Goal: Transaction & Acquisition: Purchase product/service

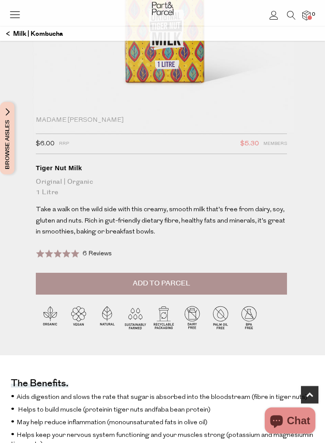
scroll to position [249, 0]
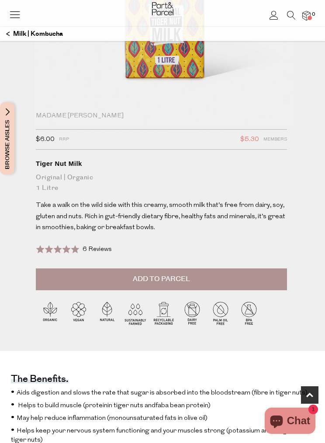
click at [183, 279] on span "Add to Parcel" at bounding box center [161, 279] width 57 height 10
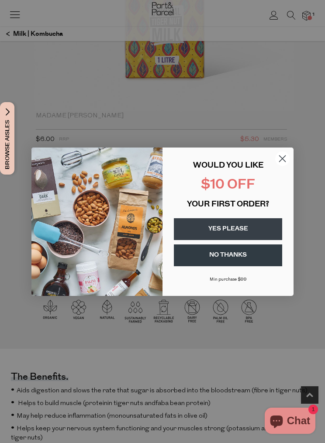
click at [242, 240] on button "YES PLEASE" at bounding box center [228, 229] width 108 height 22
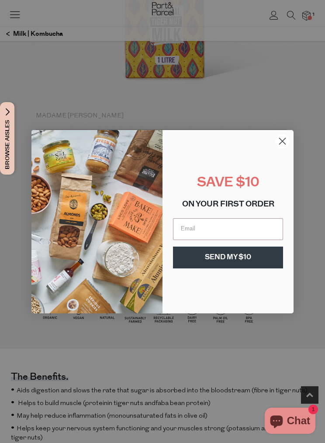
click at [230, 240] on input "Email" at bounding box center [228, 229] width 110 height 22
type input "isie_b@hotmail.com"
click at [238, 269] on button "SEND MY $10" at bounding box center [228, 258] width 110 height 22
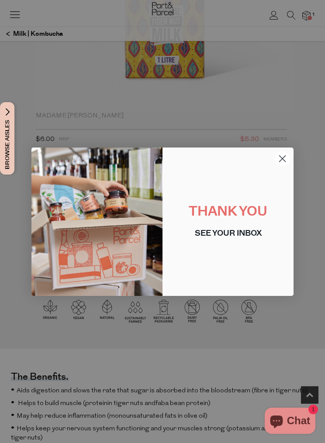
click at [282, 166] on circle "Close dialog" at bounding box center [282, 158] width 14 height 14
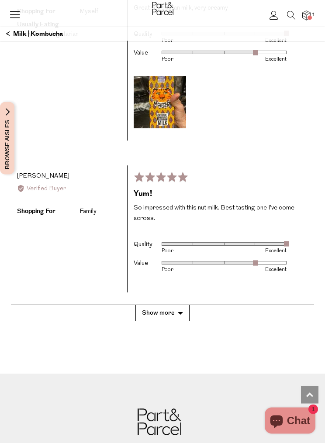
scroll to position [2469, 0]
click at [176, 305] on button "Show more" at bounding box center [162, 313] width 54 height 16
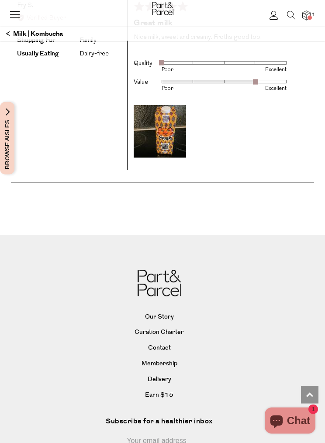
scroll to position [2792, 0]
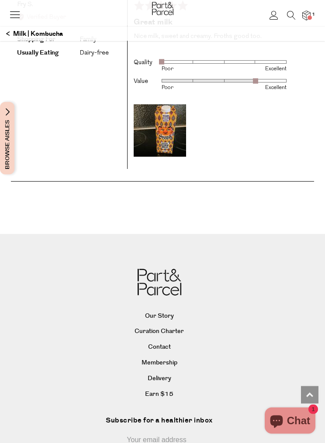
click at [168, 389] on link "Earn $15" at bounding box center [159, 395] width 290 height 13
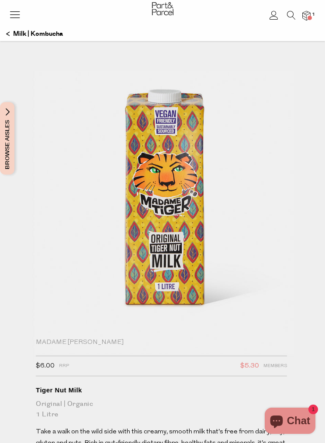
click at [17, 17] on icon at bounding box center [15, 14] width 12 height 12
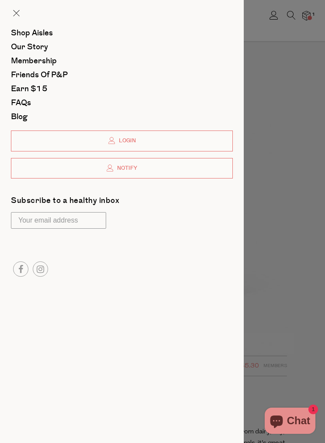
click at [47, 34] on span "Shop Aisles" at bounding box center [32, 33] width 42 height 11
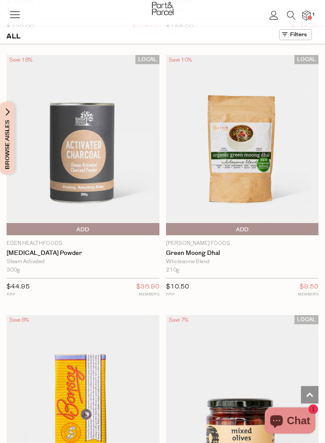
scroll to position [6019, 0]
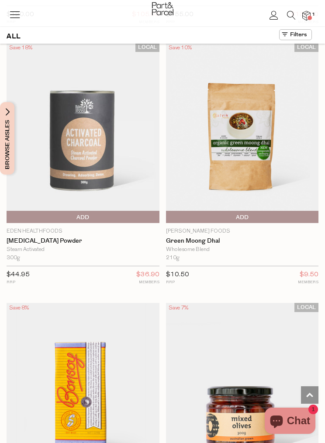
click at [102, 107] on img at bounding box center [83, 133] width 153 height 180
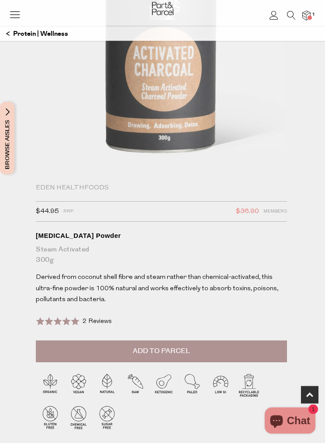
scroll to position [176, 0]
click at [193, 349] on button "Add to Parcel" at bounding box center [161, 352] width 251 height 22
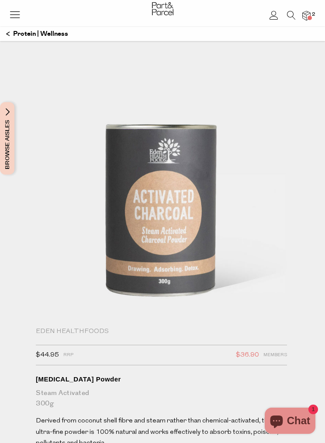
scroll to position [0, 0]
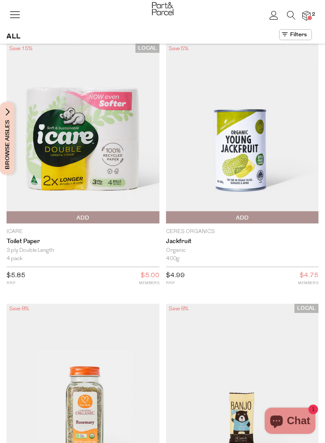
scroll to position [6029, 0]
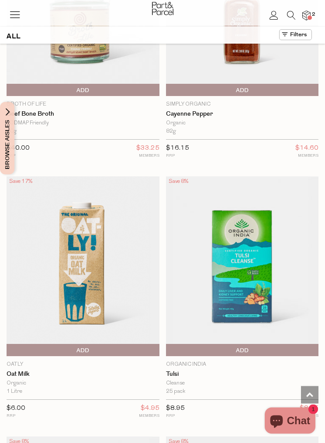
scroll to position [9274, 0]
click at [308, 13] on img at bounding box center [306, 15] width 8 height 9
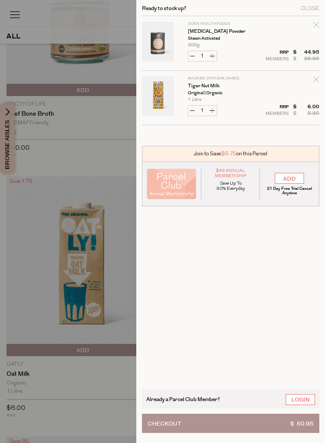
click at [310, 9] on div "Close" at bounding box center [310, 8] width 19 height 5
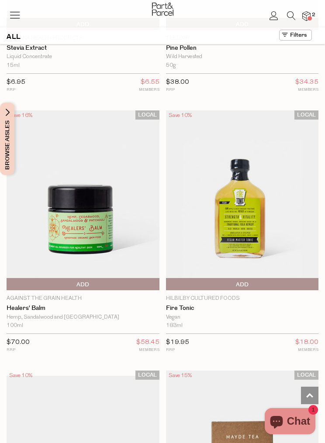
scroll to position [4892, 0]
click at [301, 19] on li "2" at bounding box center [303, 16] width 15 height 12
click at [304, 19] on img at bounding box center [306, 15] width 8 height 9
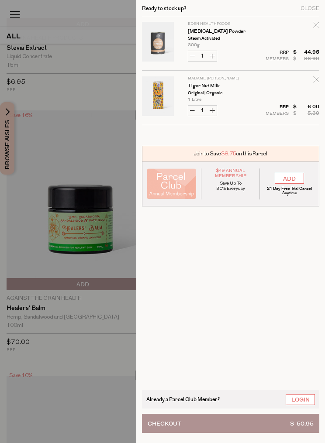
click at [310, 25] on td "Eden Healthfoods [MEDICAL_DATA] Powder Steam Activated 300g Only 6 Available" at bounding box center [253, 34] width 131 height 25
click at [315, 27] on icon "Remove Activated Charcoal Powder" at bounding box center [316, 25] width 6 height 6
type input "Add Membership"
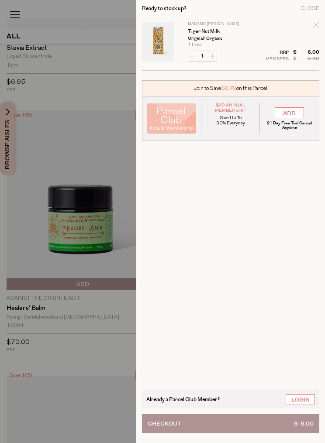
click at [214, 61] on button "Increase Tiger Nut Milk" at bounding box center [212, 56] width 9 height 10
type input "2"
click at [212, 58] on form "Image Product Total Qty Madame Tiger Tiger Nut Milk Original | Organic 1 Litre …" at bounding box center [230, 43] width 177 height 55
click at [217, 56] on form "Image Product Total Qty Madame Tiger Tiger Nut Milk Original | Organic 1 Litre …" at bounding box center [230, 43] width 177 height 55
click at [216, 57] on form "Image Product Total Qty Madame Tiger Tiger Nut Milk Original | Organic 1 Litre …" at bounding box center [230, 43] width 177 height 55
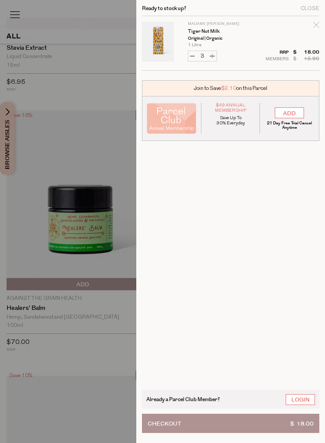
click at [215, 57] on button "Increase Tiger Nut Milk" at bounding box center [212, 56] width 9 height 10
type input "4"
click at [217, 56] on form "Image Product Total Qty Madame Tiger Tiger Nut Milk Original | Organic 1 Litre …" at bounding box center [230, 43] width 177 height 55
click at [215, 56] on button "Increase Tiger Nut Milk" at bounding box center [212, 56] width 9 height 10
type input "5"
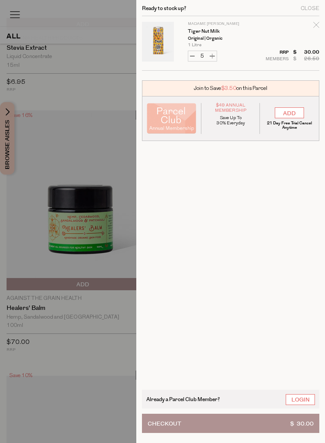
click at [216, 55] on button "Increase Tiger Nut Milk" at bounding box center [212, 56] width 9 height 10
type input "6"
click at [217, 56] on quantity-input "Decrease Tiger Nut Milk 6 Increase Tiger Nut Milk" at bounding box center [202, 56] width 29 height 11
click at [252, 422] on button "Checkout $ 36.00" at bounding box center [230, 423] width 177 height 19
